Goal: Task Accomplishment & Management: Complete application form

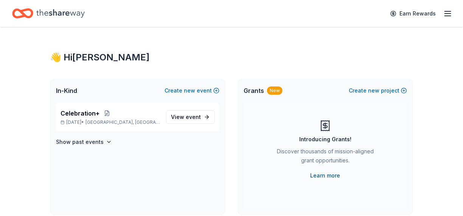
click at [333, 173] on link "Learn more" at bounding box center [326, 175] width 30 height 9
click at [448, 14] on icon "button" at bounding box center [448, 13] width 9 height 9
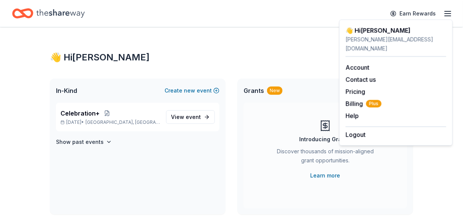
click at [270, 63] on div "👋 Hi Susan" at bounding box center [231, 57] width 363 height 12
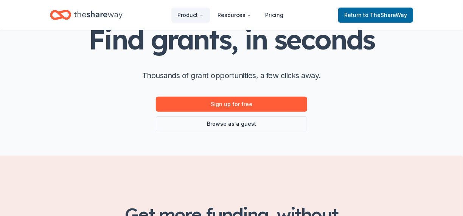
scroll to position [63, 0]
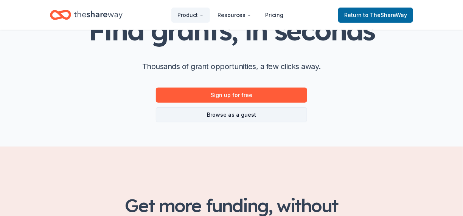
click at [274, 115] on link "Browse as a guest" at bounding box center [231, 114] width 151 height 15
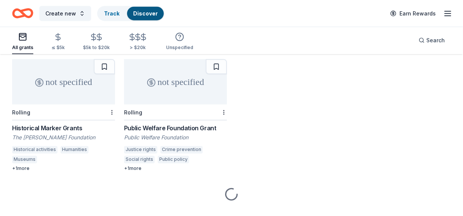
scroll to position [315, 0]
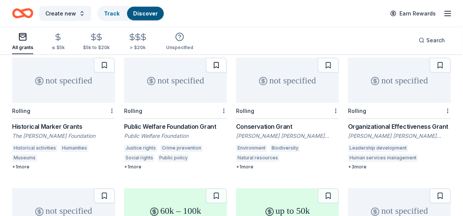
click at [217, 67] on button at bounding box center [216, 65] width 21 height 15
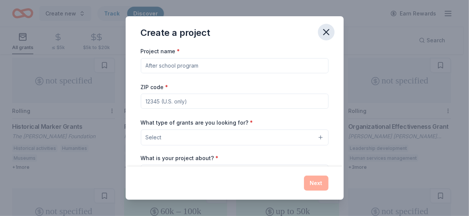
click at [326, 34] on icon "button" at bounding box center [326, 32] width 11 height 11
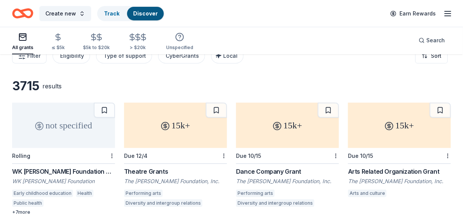
scroll to position [0, 0]
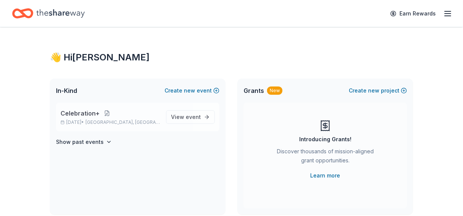
click at [100, 114] on button at bounding box center [107, 114] width 15 height 6
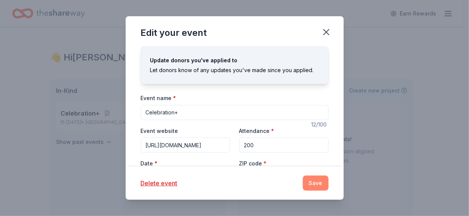
click at [317, 186] on button "Save" at bounding box center [316, 183] width 26 height 15
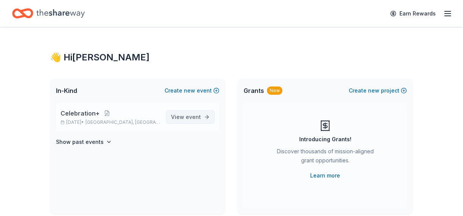
click at [198, 118] on span "event" at bounding box center [193, 117] width 15 height 6
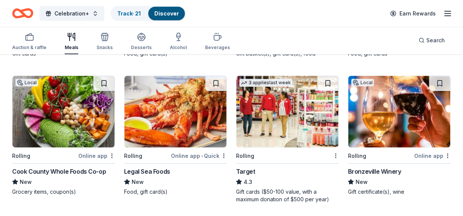
scroll to position [252, 0]
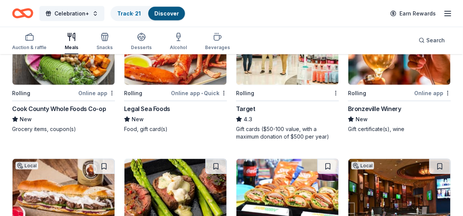
click at [394, 73] on img at bounding box center [400, 49] width 102 height 72
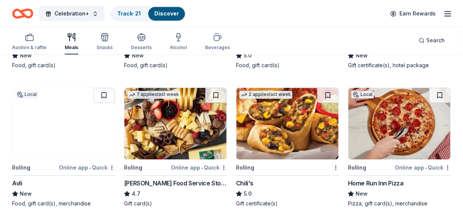
scroll to position [504, 0]
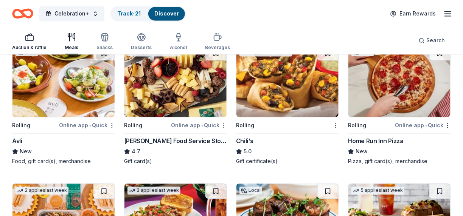
click at [37, 40] on div "button" at bounding box center [29, 37] width 34 height 9
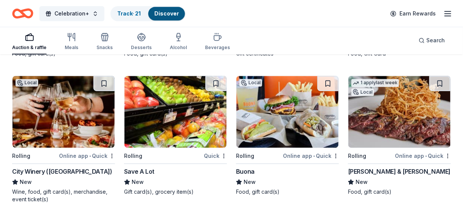
scroll to position [2432, 0]
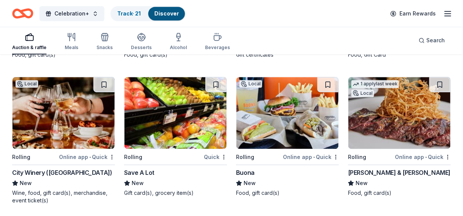
click at [388, 172] on div "Smith & Wollensky" at bounding box center [399, 172] width 103 height 9
click at [79, 131] on img at bounding box center [63, 113] width 102 height 72
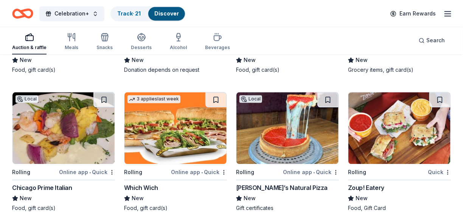
scroll to position [2243, 0]
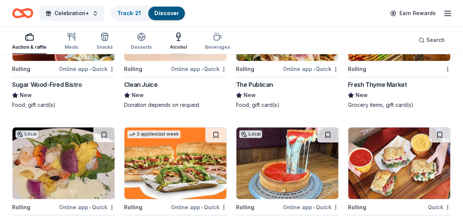
click at [177, 36] on icon "button" at bounding box center [179, 36] width 4 height 0
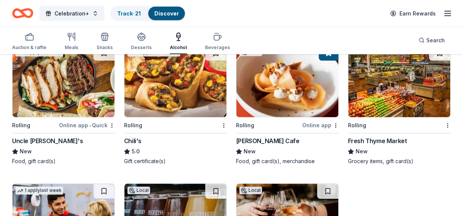
scroll to position [488, 0]
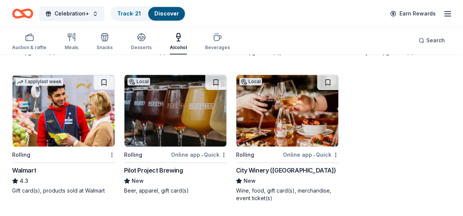
click at [188, 135] on img at bounding box center [176, 111] width 102 height 72
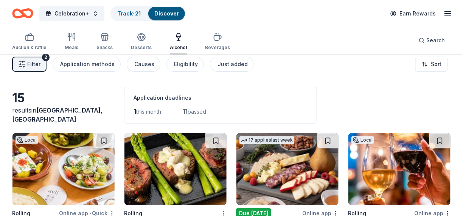
scroll to position [0, 0]
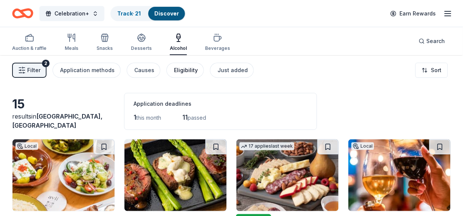
click at [184, 72] on div "Eligibility" at bounding box center [186, 70] width 24 height 9
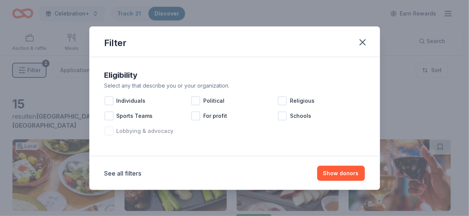
click at [111, 131] on div at bounding box center [108, 131] width 9 height 9
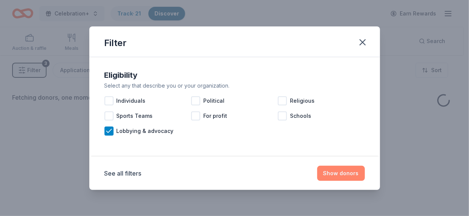
click at [328, 175] on button "Show donors" at bounding box center [341, 173] width 48 height 15
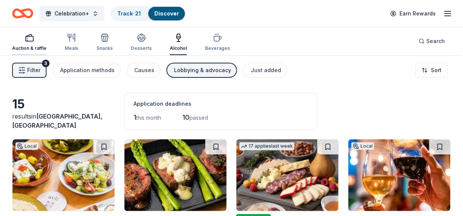
click at [24, 40] on div "button" at bounding box center [29, 37] width 34 height 9
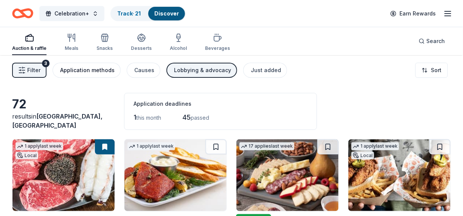
click at [95, 72] on div "Application methods" at bounding box center [87, 70] width 54 height 9
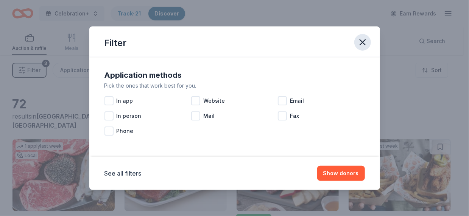
click at [368, 38] on button "button" at bounding box center [362, 42] width 17 height 17
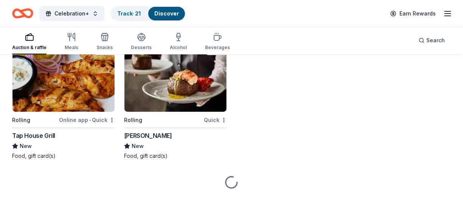
scroll to position [1778, 0]
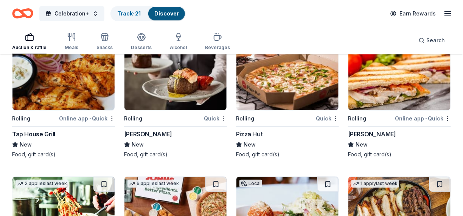
click at [93, 106] on img at bounding box center [63, 75] width 102 height 72
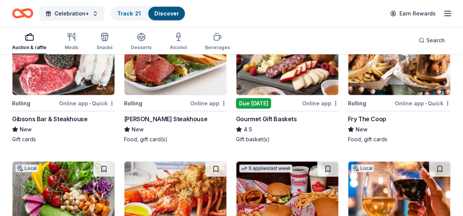
scroll to position [126, 0]
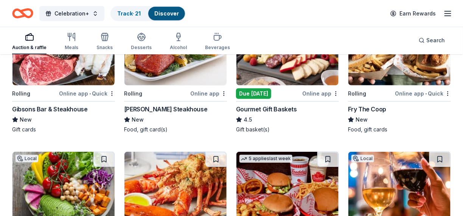
click at [161, 109] on div "Perry's Steakhouse" at bounding box center [165, 109] width 83 height 9
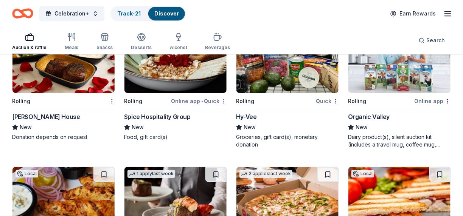
scroll to position [1640, 0]
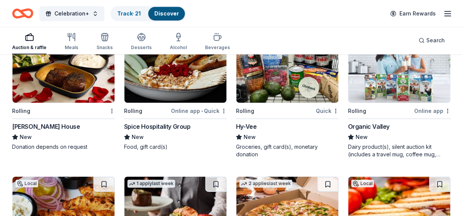
click at [63, 94] on img at bounding box center [63, 67] width 102 height 72
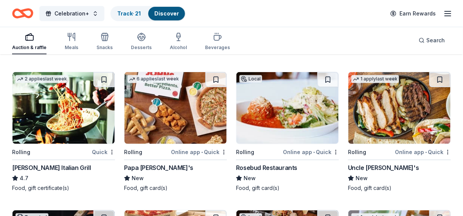
scroll to position [1892, 0]
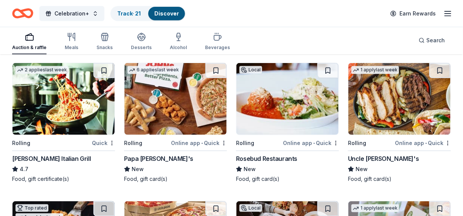
click at [278, 157] on div "Rosebud Restaurants" at bounding box center [266, 158] width 61 height 9
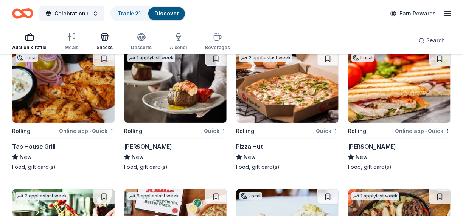
click at [105, 36] on icon "button" at bounding box center [104, 37] width 9 height 9
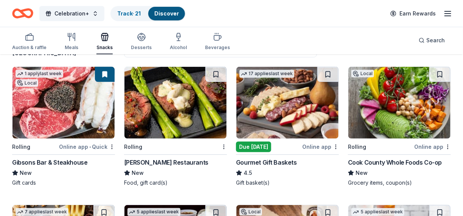
scroll to position [63, 0]
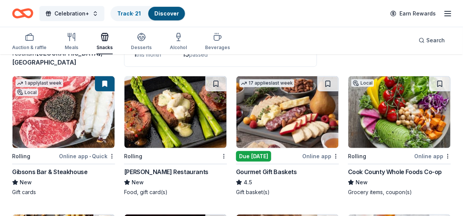
click at [278, 171] on div "Gourmet Gift Baskets" at bounding box center [266, 172] width 61 height 9
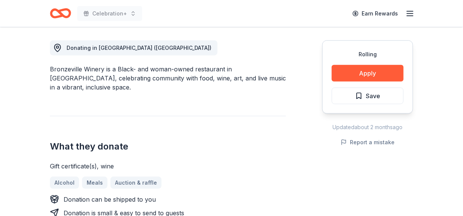
scroll to position [63, 0]
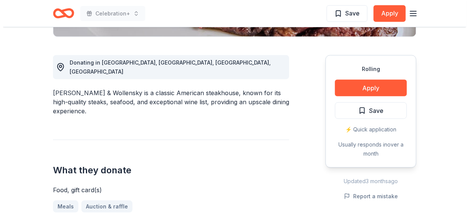
scroll to position [252, 0]
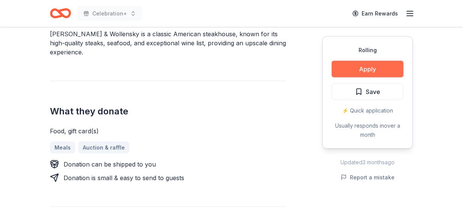
click at [392, 68] on button "Apply" at bounding box center [368, 69] width 72 height 17
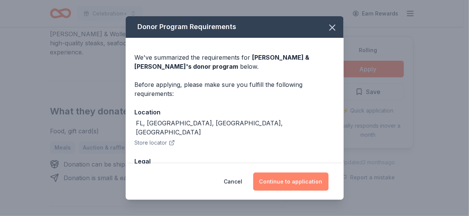
click at [291, 182] on button "Continue to application" at bounding box center [290, 182] width 75 height 18
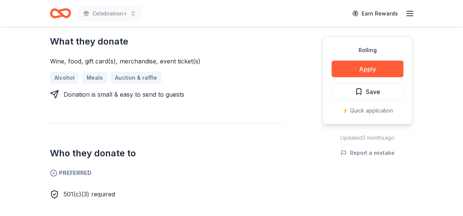
scroll to position [315, 0]
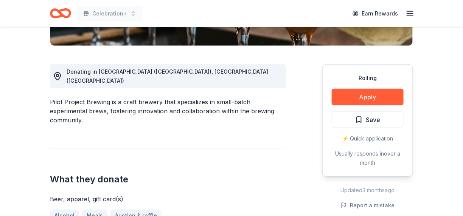
scroll to position [189, 0]
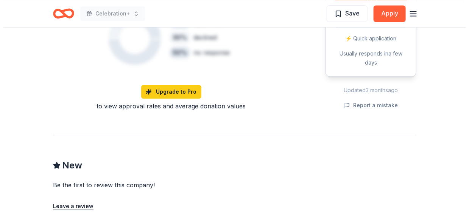
scroll to position [378, 0]
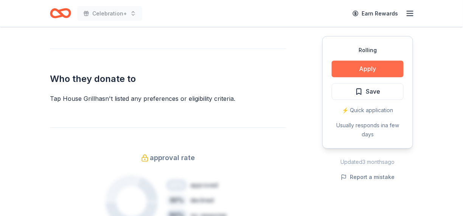
click at [370, 66] on button "Apply" at bounding box center [368, 69] width 72 height 17
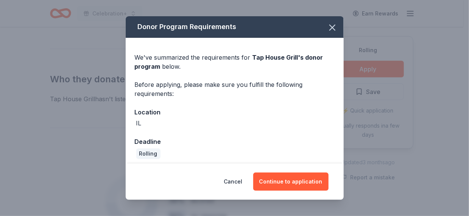
scroll to position [4, 0]
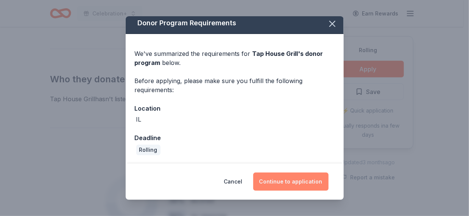
click at [300, 185] on button "Continue to application" at bounding box center [290, 182] width 75 height 18
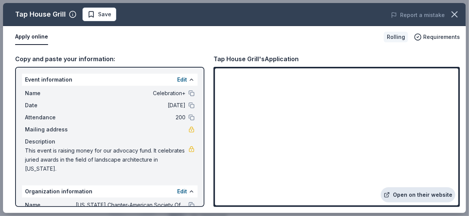
click at [419, 199] on link "Open on their website" at bounding box center [418, 195] width 75 height 15
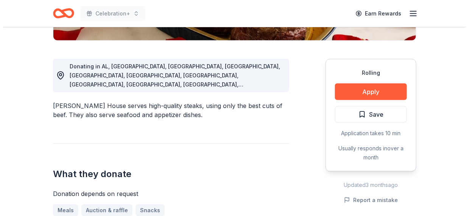
scroll to position [126, 0]
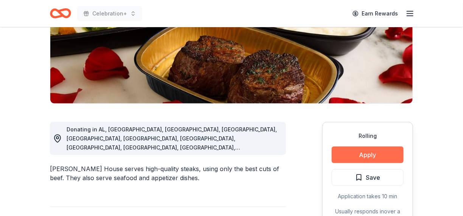
click at [372, 153] on button "Apply" at bounding box center [368, 155] width 72 height 17
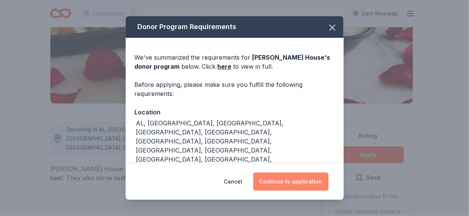
click at [293, 179] on button "Continue to application" at bounding box center [290, 182] width 75 height 18
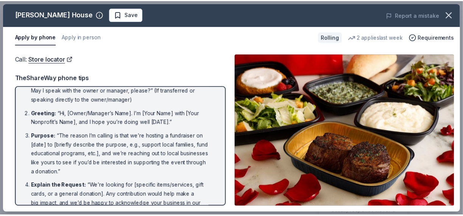
scroll to position [0, 0]
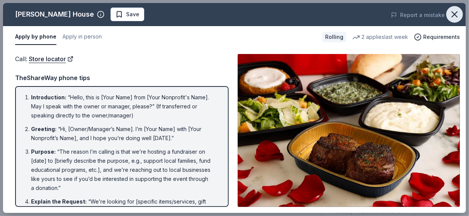
click at [460, 16] on button "button" at bounding box center [454, 14] width 17 height 17
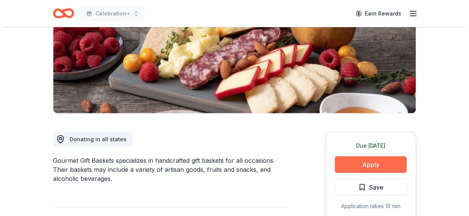
scroll to position [126, 0]
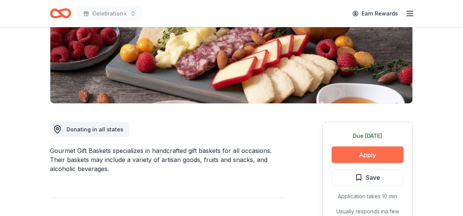
click at [346, 157] on button "Apply" at bounding box center [368, 155] width 72 height 17
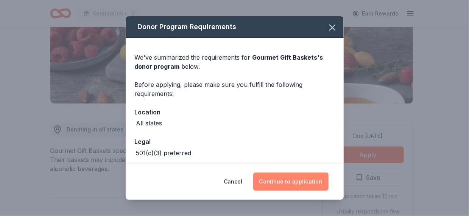
click at [305, 181] on button "Continue to application" at bounding box center [290, 182] width 75 height 18
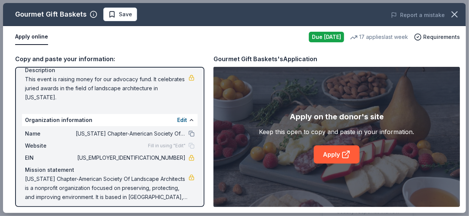
scroll to position [76, 0]
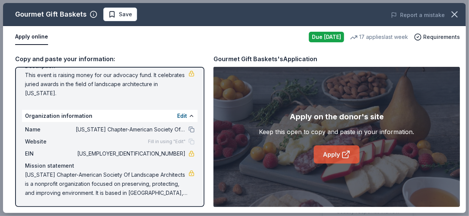
click at [333, 156] on link "Apply" at bounding box center [337, 155] width 46 height 18
